Goal: Navigation & Orientation: Find specific page/section

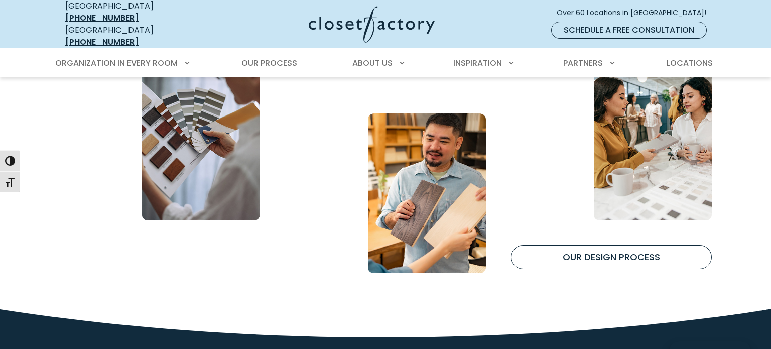
scroll to position [4261, 0]
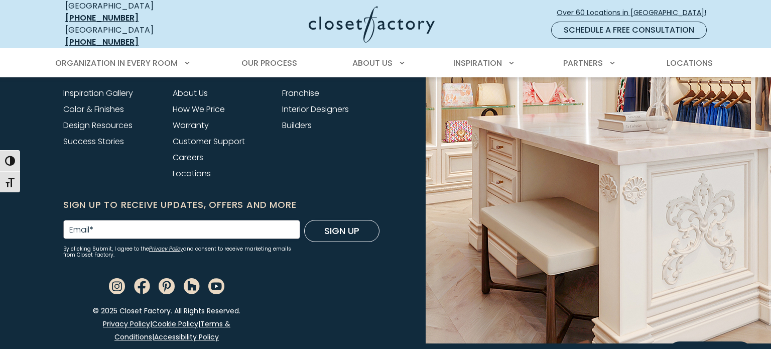
click at [387, 148] on img at bounding box center [577, 77] width 385 height 532
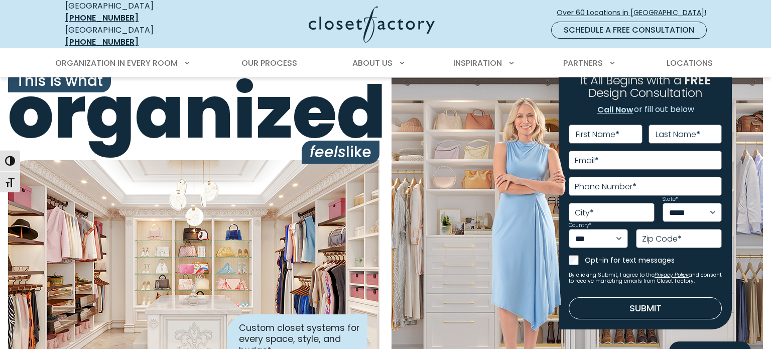
scroll to position [0, 0]
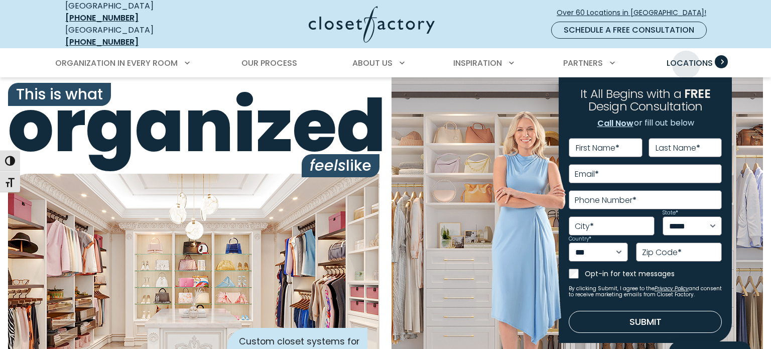
click at [686, 57] on span "Locations" at bounding box center [690, 63] width 46 height 12
